Goal: Information Seeking & Learning: Learn about a topic

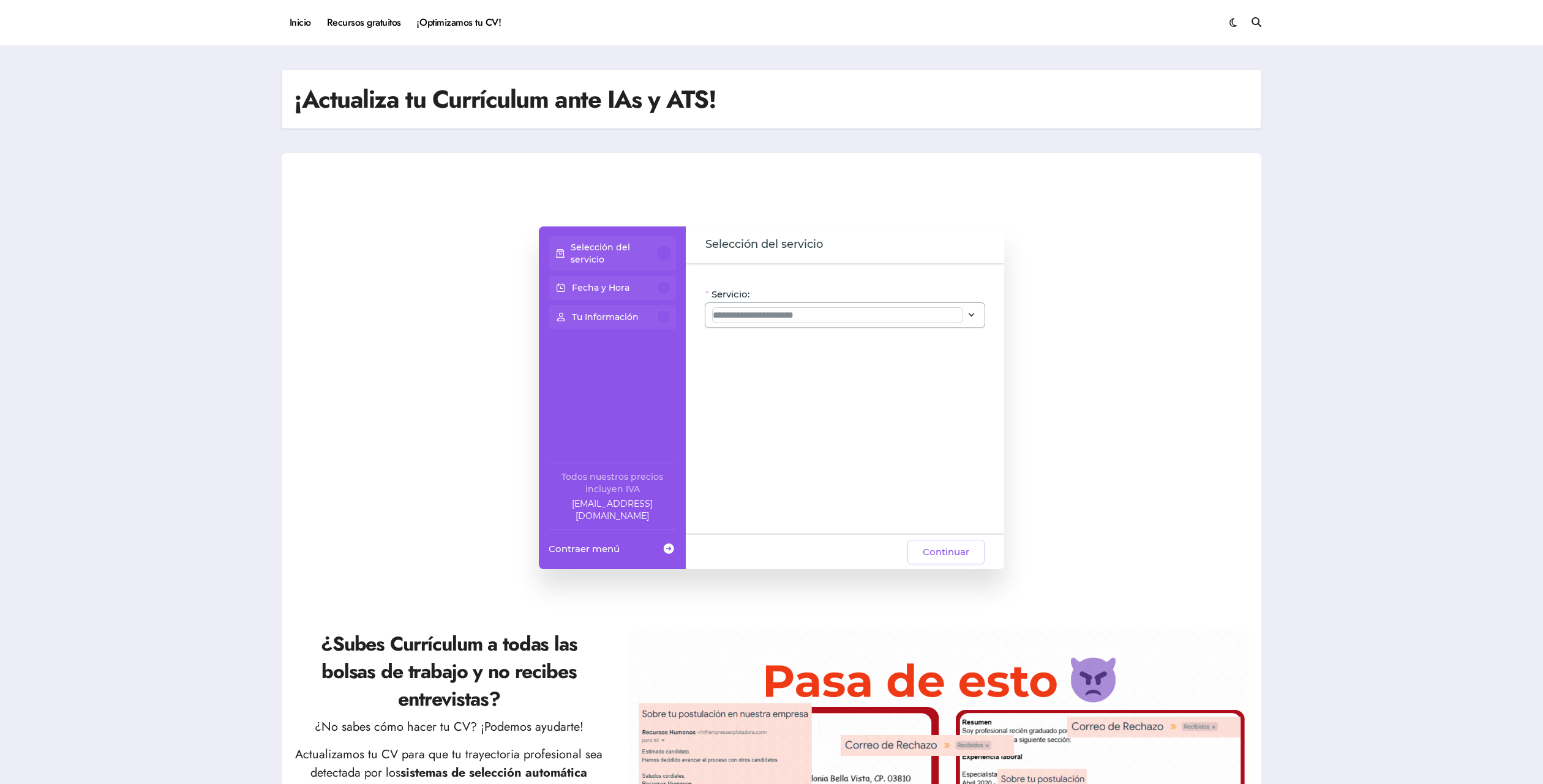
click at [960, 318] on input "Servicio:" at bounding box center [837, 315] width 250 height 14
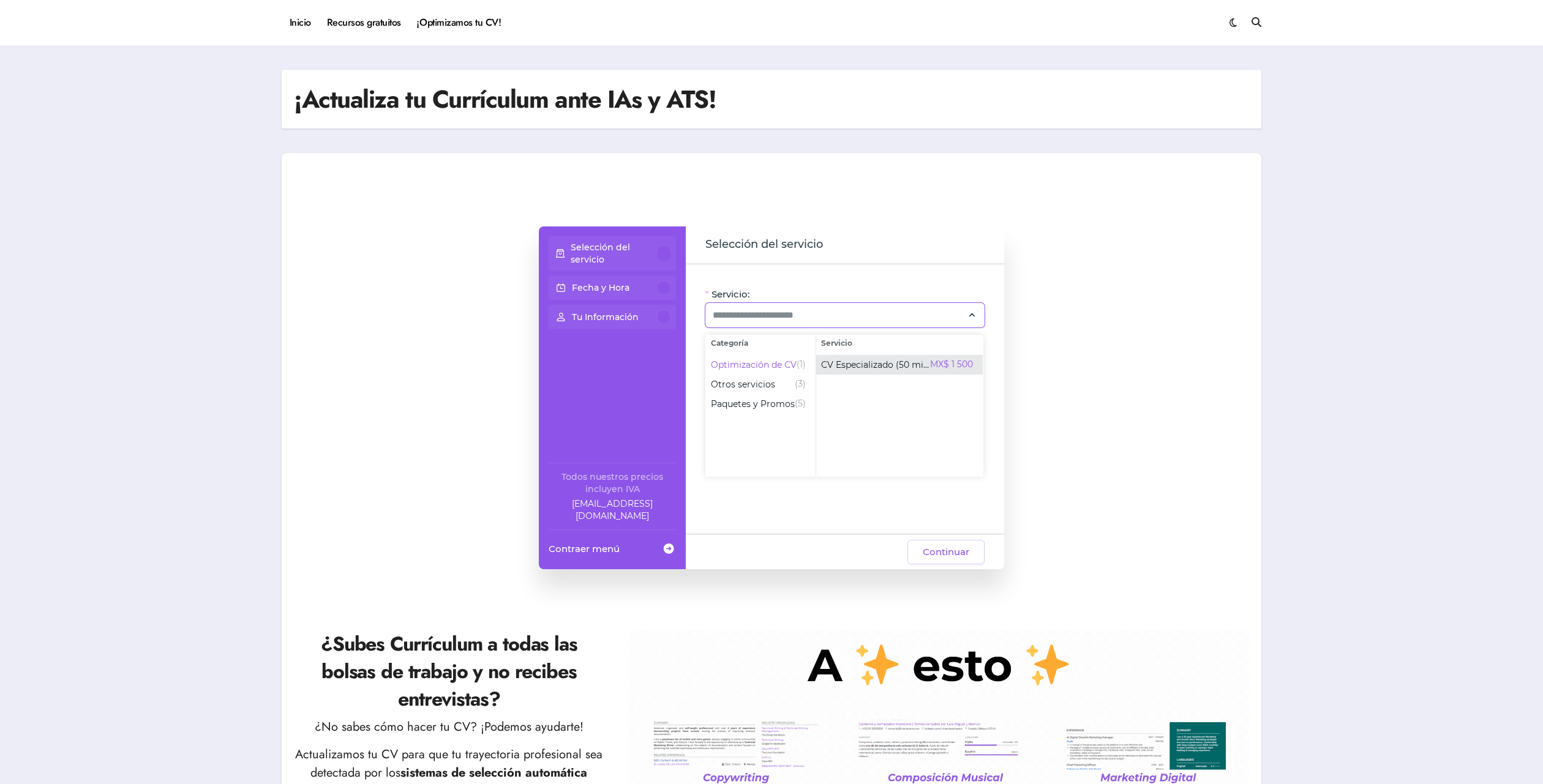
click at [851, 362] on span "CV Especializado (50 min)" at bounding box center [875, 364] width 109 height 12
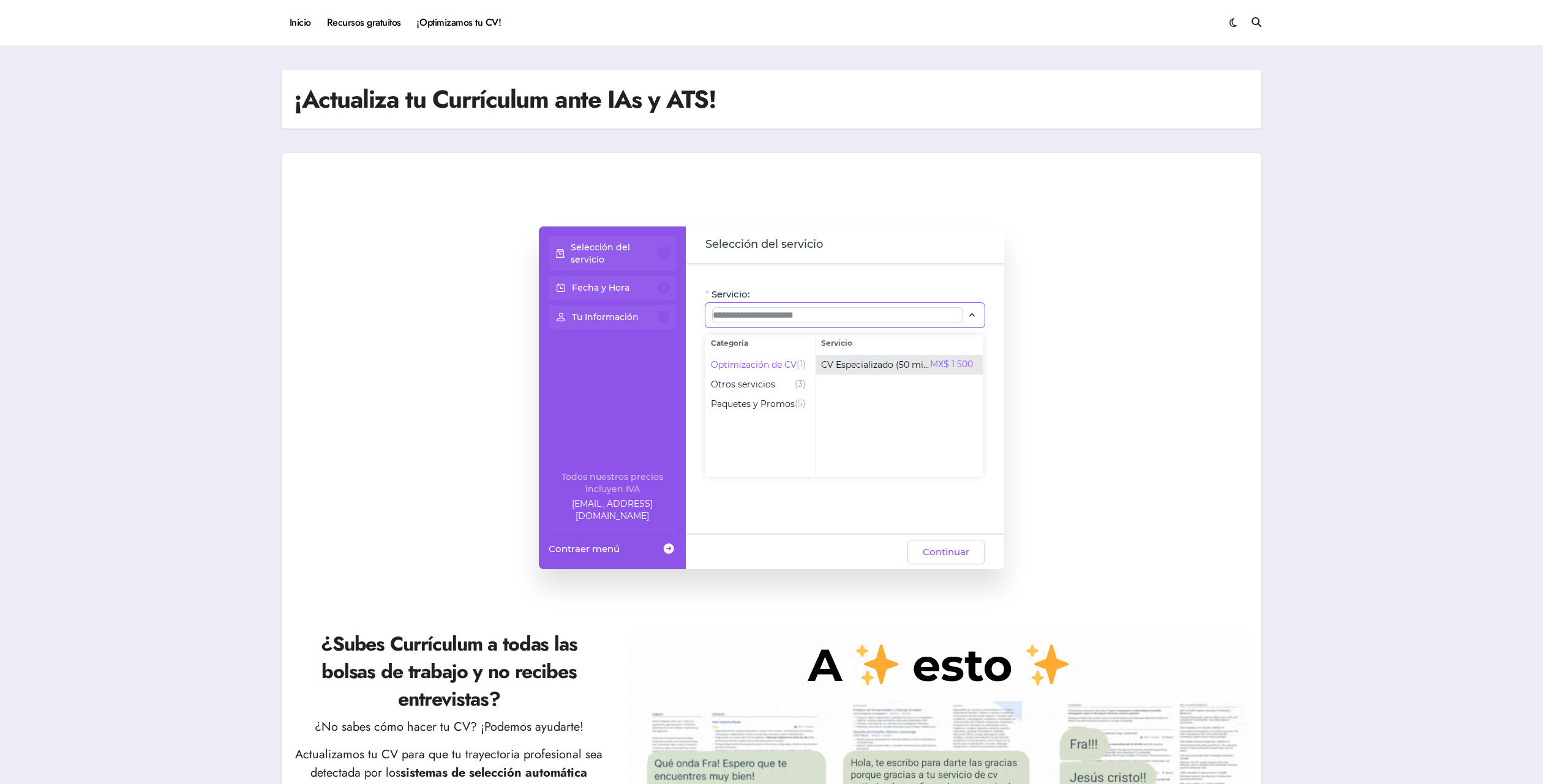
type input "**********"
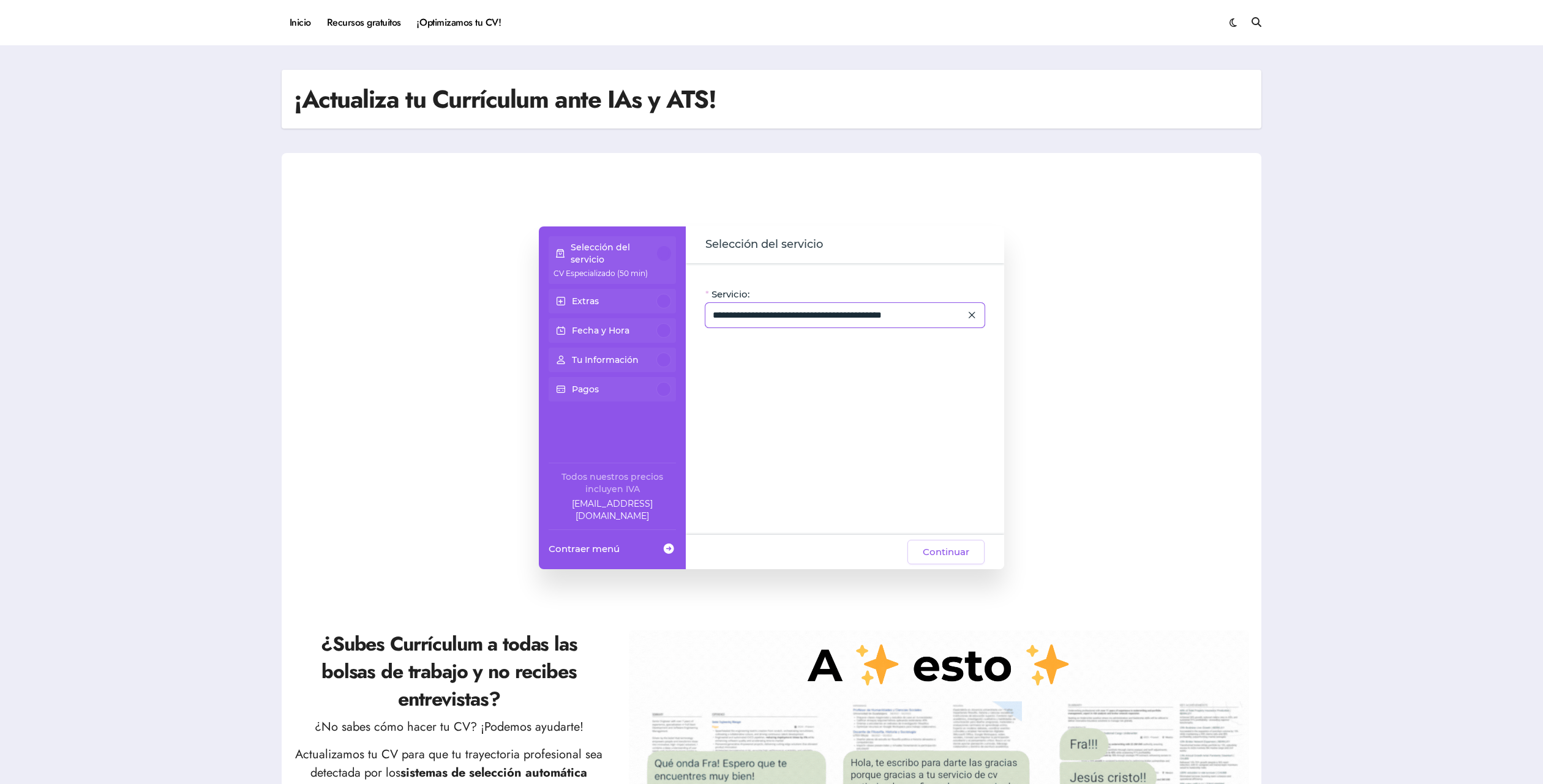
click at [973, 315] on icon at bounding box center [971, 315] width 11 height 16
click at [968, 315] on icon at bounding box center [971, 315] width 11 height 16
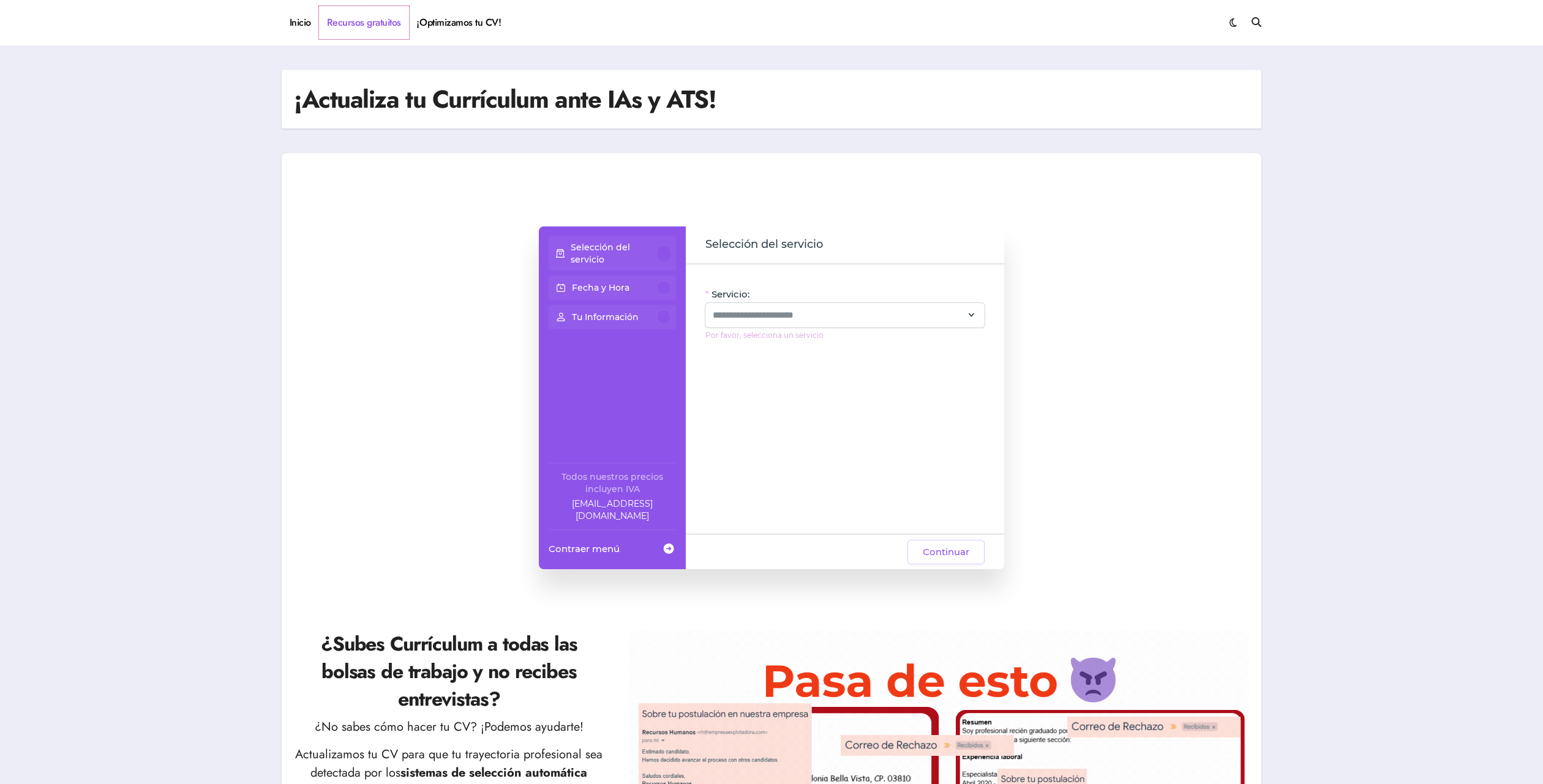
click at [364, 22] on link "Recursos gratuitos" at bounding box center [364, 23] width 90 height 33
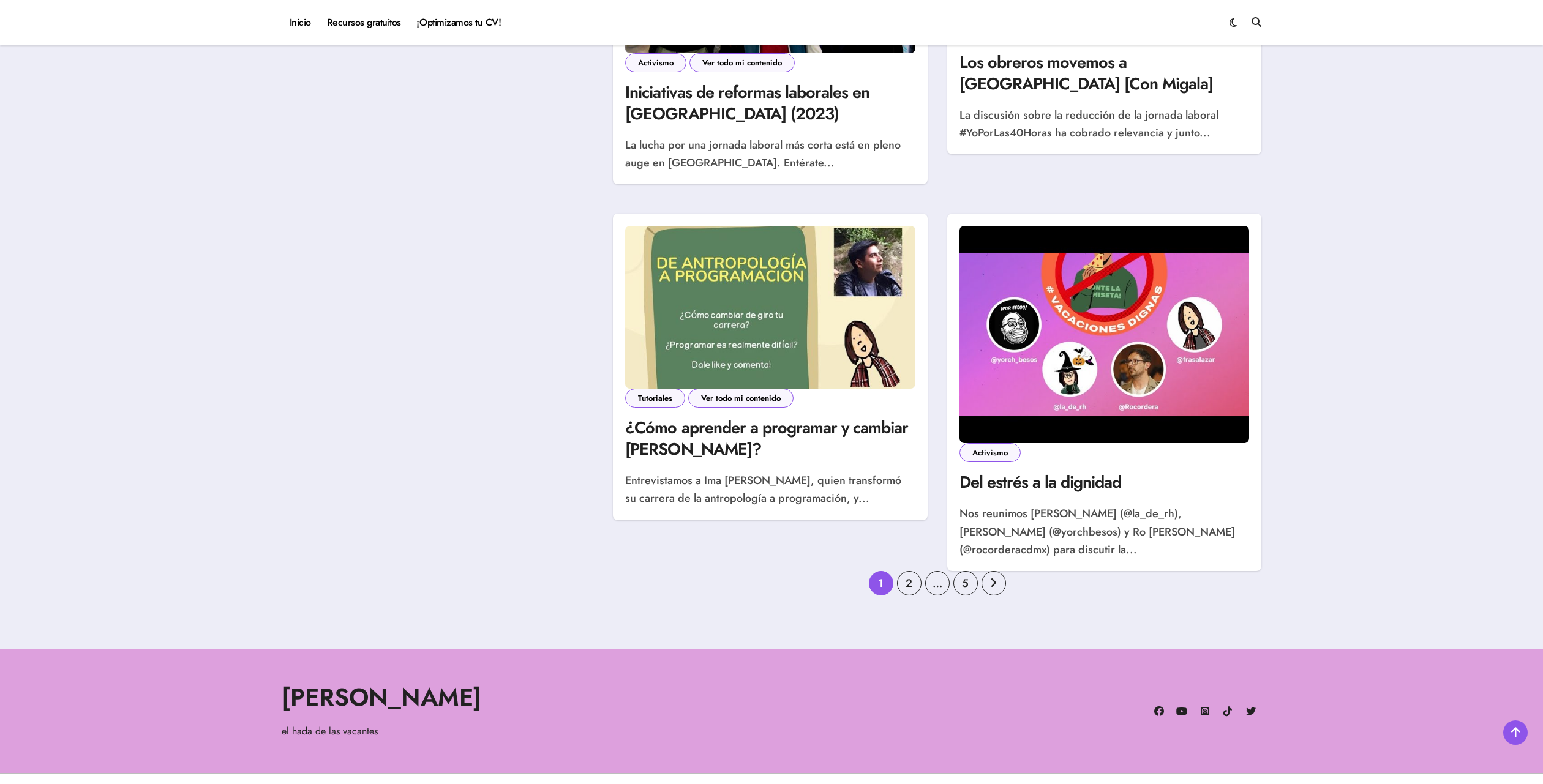
scroll to position [1714, 0]
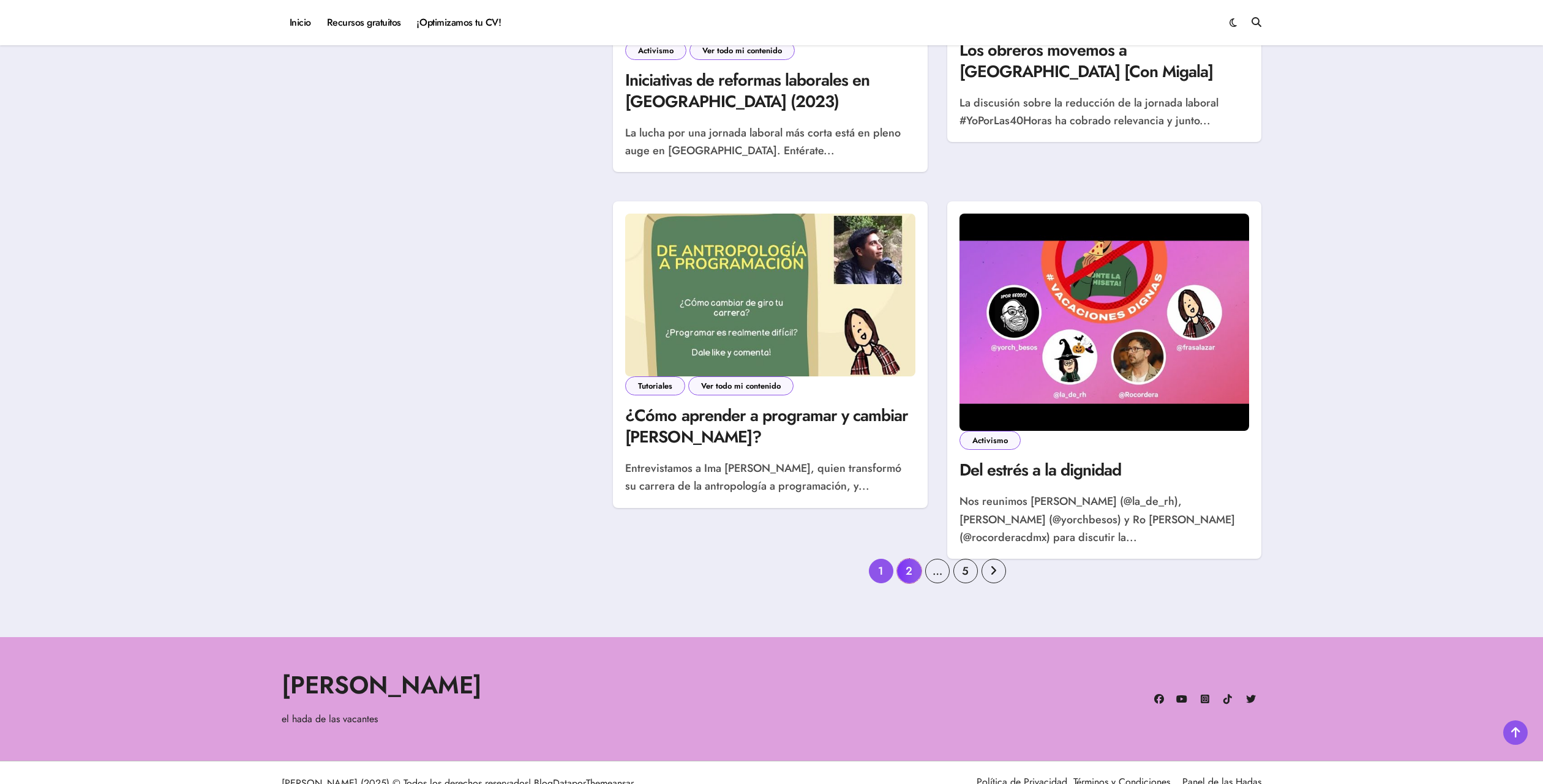
click at [912, 559] on link "2" at bounding box center [909, 571] width 24 height 24
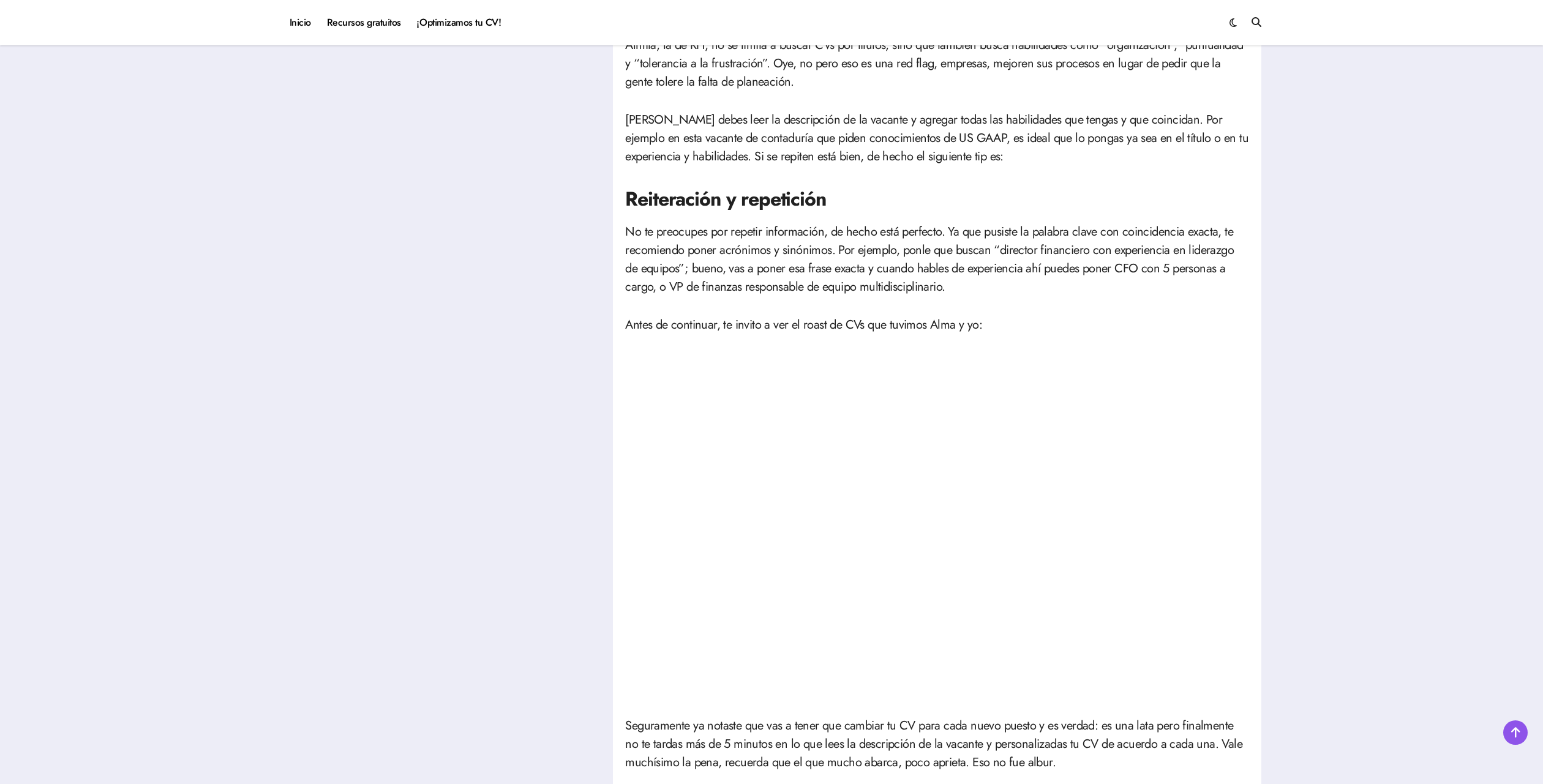
scroll to position [629, 0]
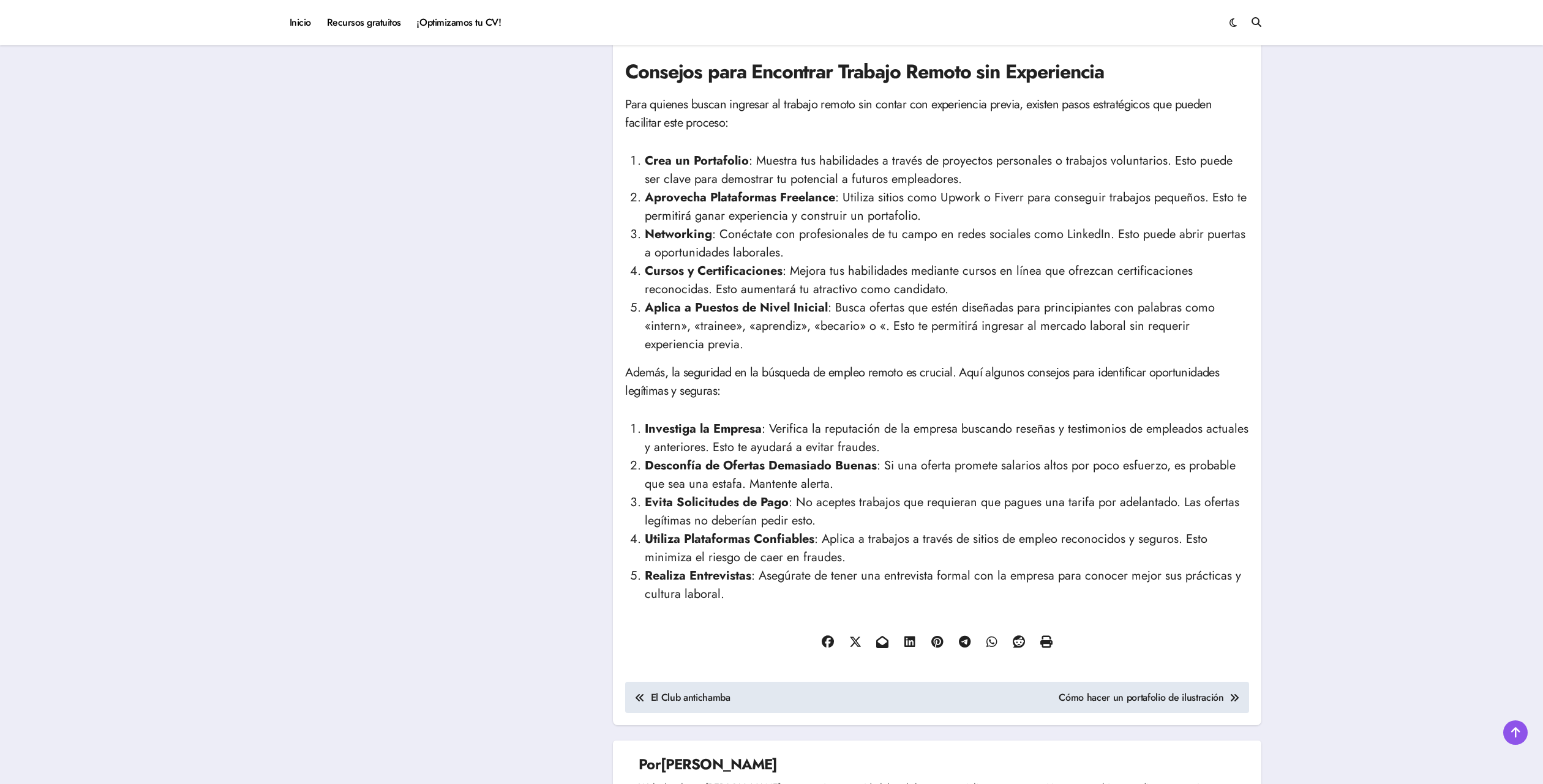
scroll to position [1968, 0]
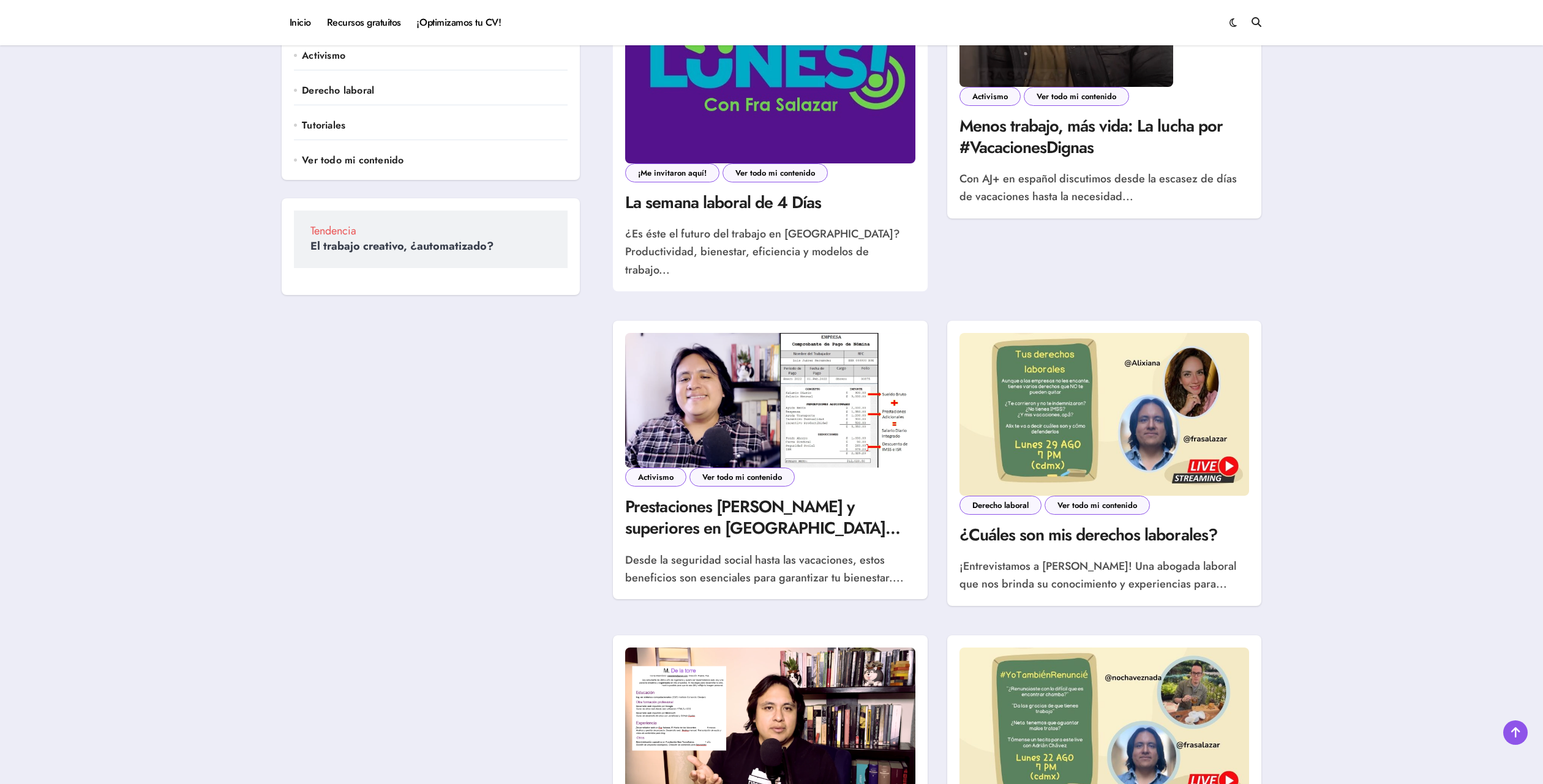
scroll to position [562, 0]
